Goal: Information Seeking & Learning: Compare options

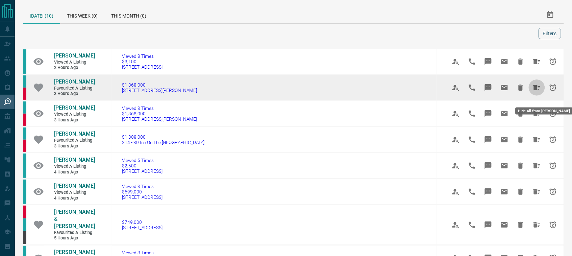
click at [536, 92] on icon "Hide All from Trista Lin" at bounding box center [537, 87] width 8 height 8
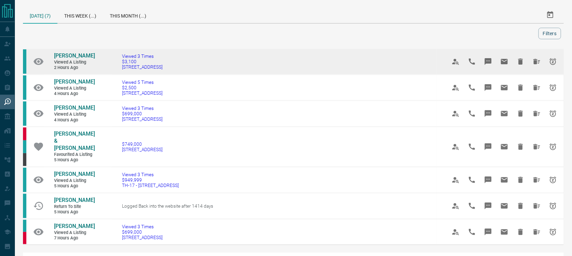
drag, startPoint x: 180, startPoint y: 74, endPoint x: 124, endPoint y: 74, distance: 56.1
click at [124, 74] on td "Viewed 3 Times $3,100 [STREET_ADDRESS]" at bounding box center [274, 62] width 325 height 26
click at [180, 73] on td "Viewed 3 Times $3,100 [STREET_ADDRESS]" at bounding box center [274, 62] width 325 height 26
click at [175, 73] on td "Viewed 3 Times $3,100 [STREET_ADDRESS]" at bounding box center [274, 62] width 325 height 26
drag, startPoint x: 118, startPoint y: 70, endPoint x: 163, endPoint y: 77, distance: 45.8
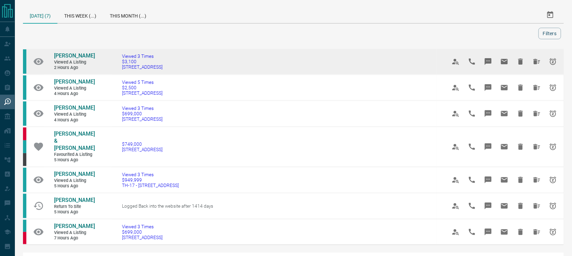
click at [170, 75] on td "Viewed 3 Times $3,100 [STREET_ADDRESS]" at bounding box center [274, 62] width 325 height 26
copy span "[STREET_ADDRESS]"
click at [70, 54] on span "[PERSON_NAME]" at bounding box center [74, 55] width 41 height 6
click at [533, 65] on icon "Hide All from Kaynat Chowdhury" at bounding box center [537, 61] width 8 height 8
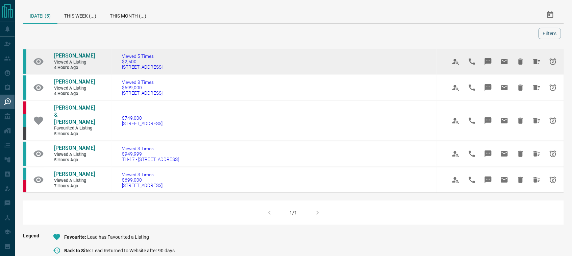
click at [79, 55] on span "[PERSON_NAME]" at bounding box center [74, 55] width 41 height 6
click at [538, 66] on icon "Hide All from Harmandeep Singh" at bounding box center [537, 61] width 8 height 8
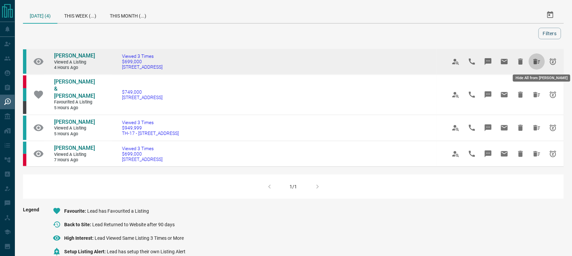
click at [534, 59] on icon "Hide All from Mike Sexton" at bounding box center [537, 61] width 7 height 5
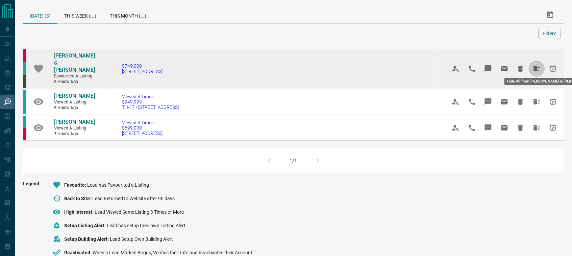
click at [537, 66] on icon "Hide All from Robin & Timothy Brem" at bounding box center [537, 68] width 7 height 5
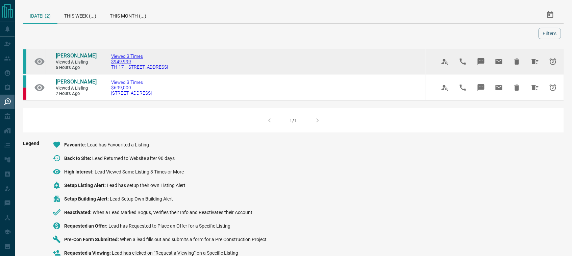
drag, startPoint x: 197, startPoint y: 69, endPoint x: 132, endPoint y: 68, distance: 64.6
click at [109, 71] on td "Viewed 3 Times $949,999 TH-17 - [STREET_ADDRESS]" at bounding box center [263, 62] width 325 height 26
copy span "TH-17 - [STREET_ADDRESS]"
click at [62, 55] on span "[PERSON_NAME]" at bounding box center [76, 55] width 41 height 6
click at [537, 62] on icon "Hide All from Inayat Khan" at bounding box center [535, 61] width 7 height 5
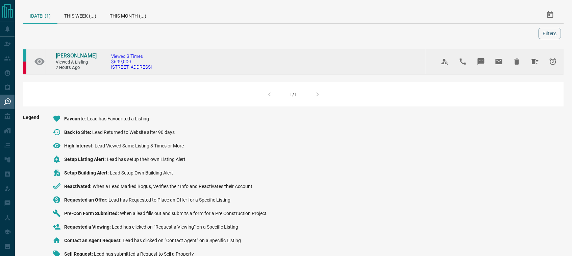
drag, startPoint x: 171, startPoint y: 70, endPoint x: 109, endPoint y: 71, distance: 61.5
click at [109, 71] on td "Viewed 3 Times $699,000 [STREET_ADDRESS]" at bounding box center [263, 62] width 325 height 26
copy span "[STREET_ADDRESS]"
click at [71, 55] on span "[PERSON_NAME]" at bounding box center [76, 55] width 41 height 6
click at [534, 59] on icon "Hide All from D Lynch" at bounding box center [535, 61] width 7 height 5
